Goal: Task Accomplishment & Management: Use online tool/utility

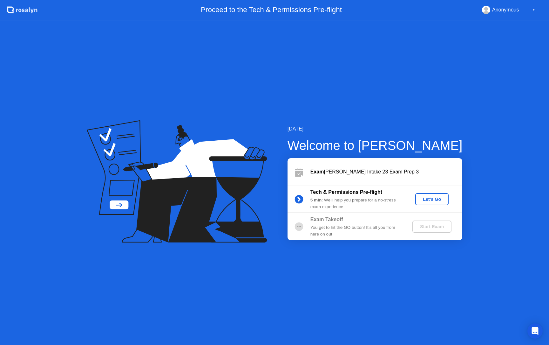
click at [437, 199] on div "Let's Go" at bounding box center [432, 198] width 28 height 5
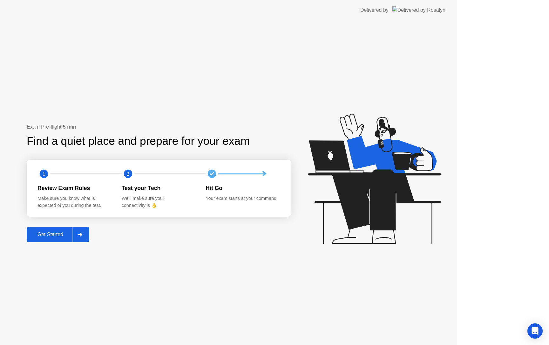
click at [437, 200] on icon at bounding box center [374, 179] width 133 height 130
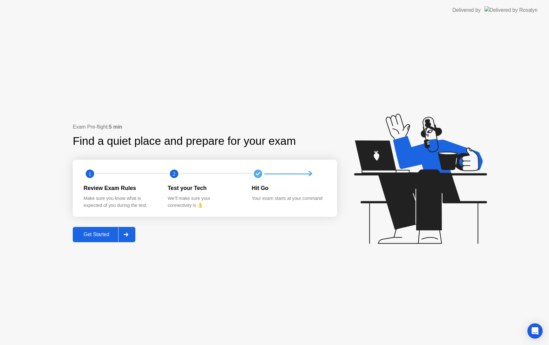
click at [84, 233] on div "Get Started" at bounding box center [97, 234] width 44 height 6
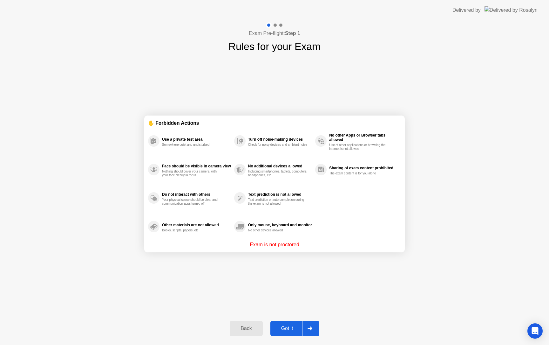
click at [288, 329] on div "Got it" at bounding box center [287, 328] width 30 height 6
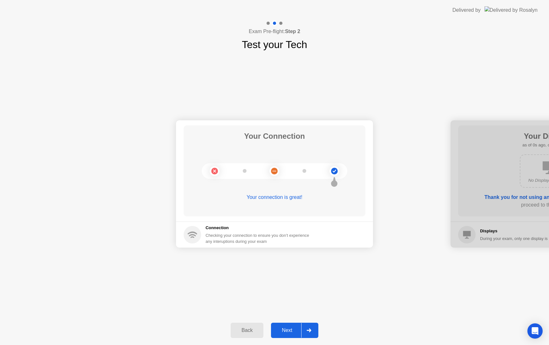
click at [291, 326] on button "Next" at bounding box center [294, 329] width 47 height 15
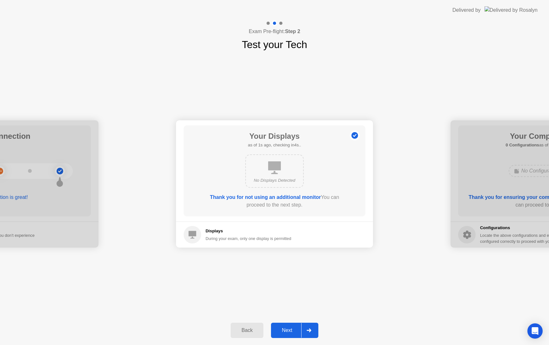
click at [288, 331] on div "Next" at bounding box center [287, 330] width 28 height 6
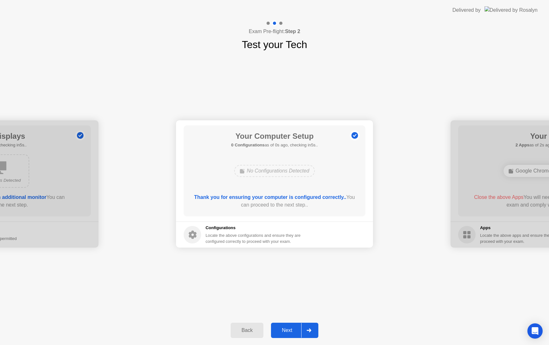
click at [289, 329] on div "Next" at bounding box center [287, 330] width 28 height 6
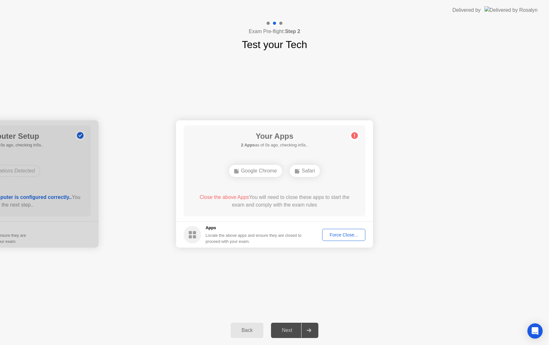
click at [289, 329] on div "Next" at bounding box center [287, 330] width 28 height 6
click at [339, 231] on button "Force Close..." at bounding box center [343, 235] width 43 height 12
click at [338, 232] on div "Force Close..." at bounding box center [344, 234] width 39 height 5
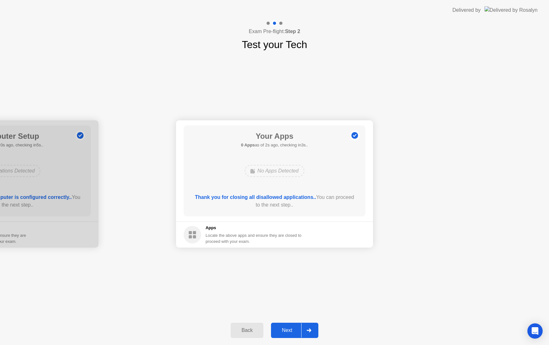
click at [299, 334] on button "Next" at bounding box center [294, 329] width 47 height 15
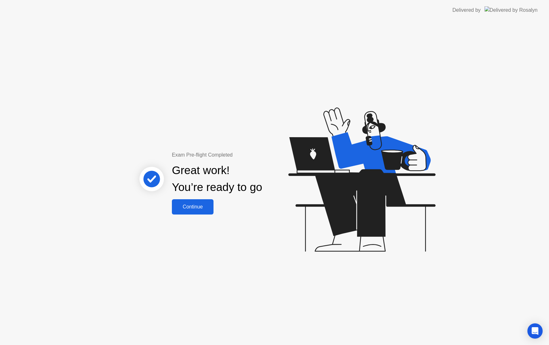
click at [193, 204] on div "Continue" at bounding box center [193, 207] width 38 height 6
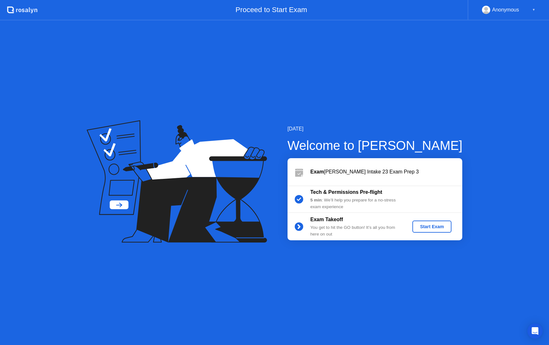
click at [427, 228] on div "Start Exam" at bounding box center [432, 226] width 34 height 5
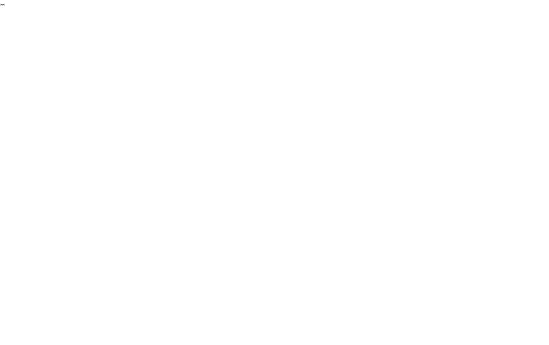
click div "End Proctoring Session"
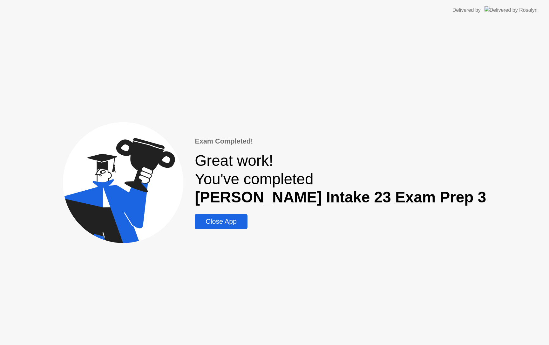
click at [234, 226] on button "Close App" at bounding box center [221, 221] width 53 height 15
